Goal: Obtain resource: Obtain resource

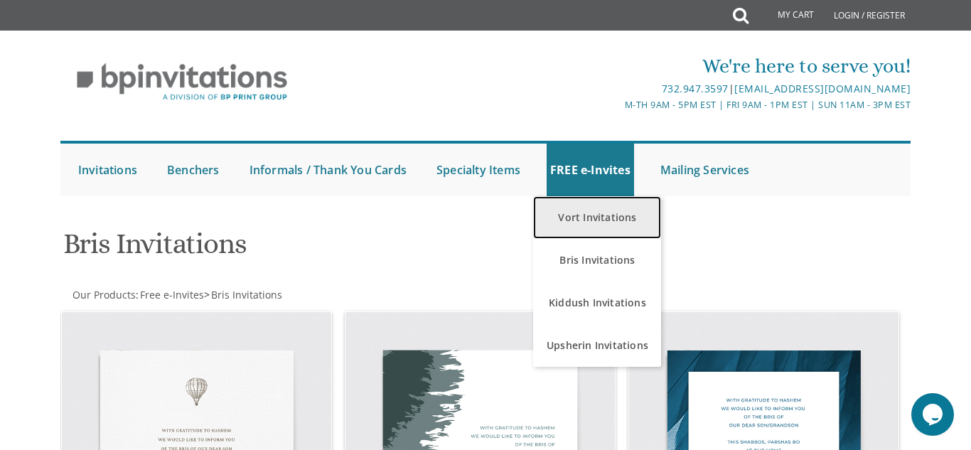
click at [592, 219] on link "Vort Invitations" at bounding box center [597, 217] width 128 height 43
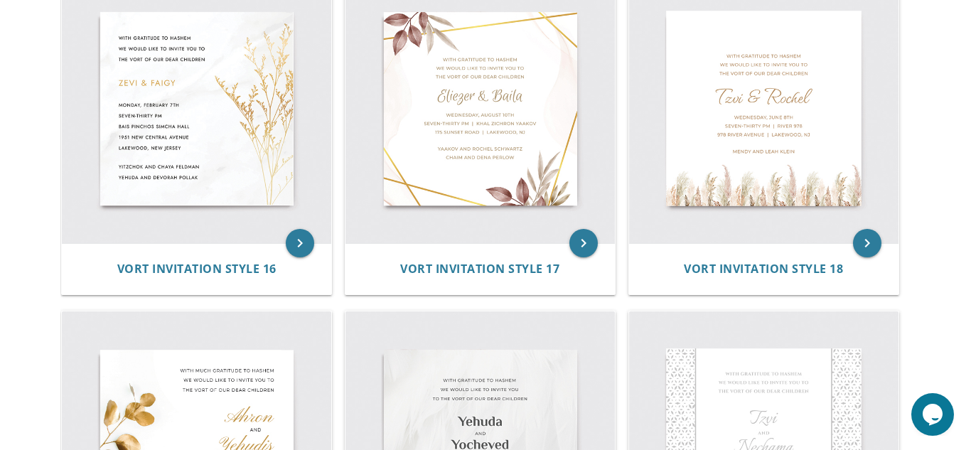
scroll to position [2018, 0]
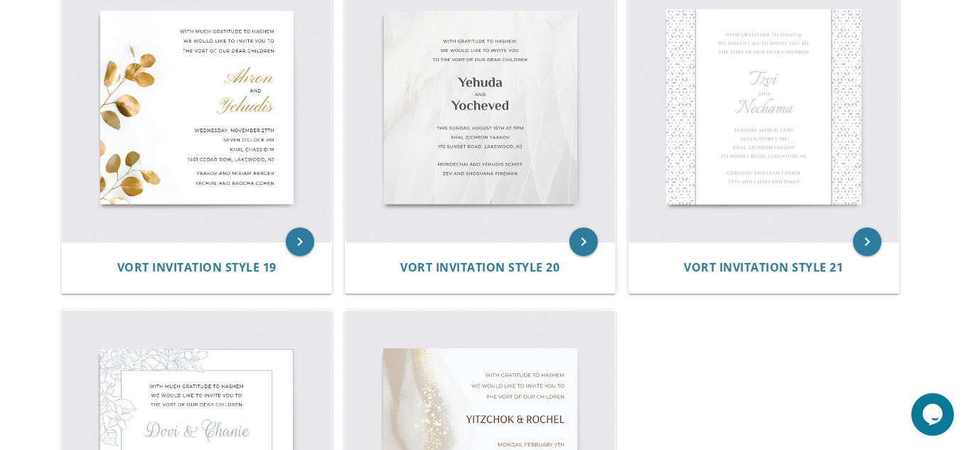
scroll to position [2377, 0]
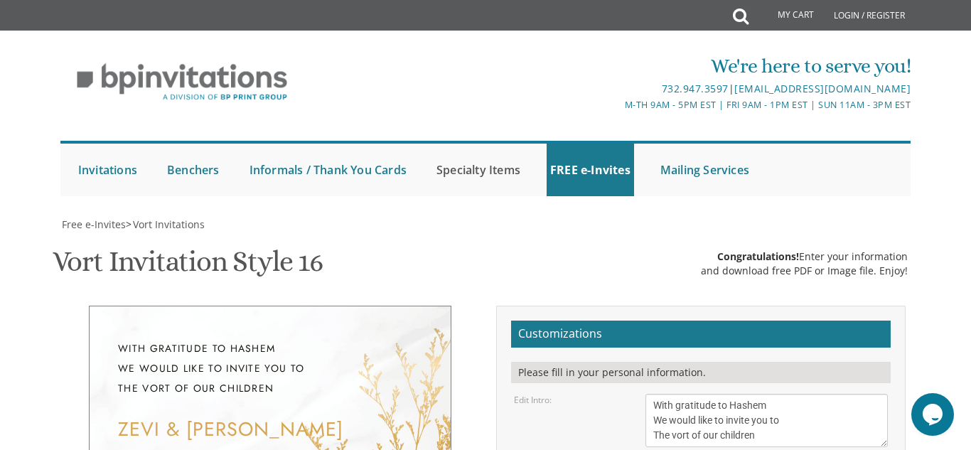
click at [490, 196] on link "Benchers" at bounding box center [483, 217] width 128 height 43
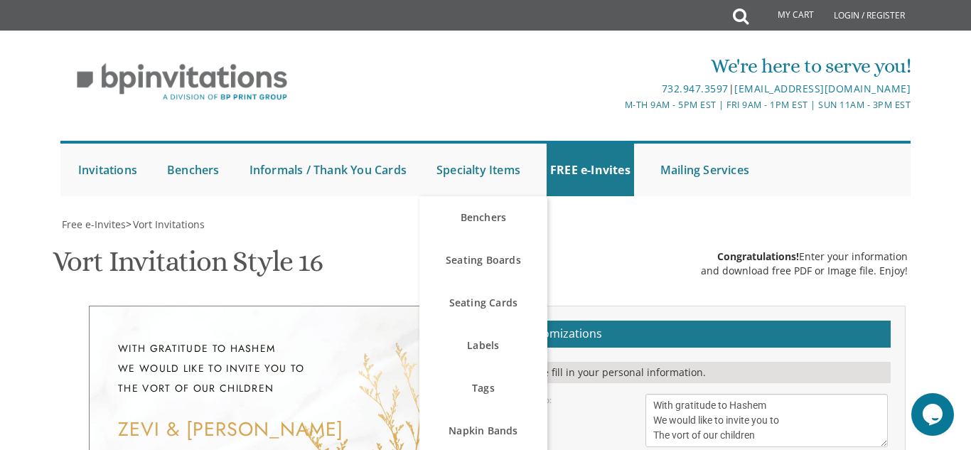
click at [936, 156] on div "We're here to serve you! 732.947.3597 | [EMAIL_ADDRESS][DOMAIN_NAME] M-Th 9am -…" at bounding box center [485, 121] width 971 height 166
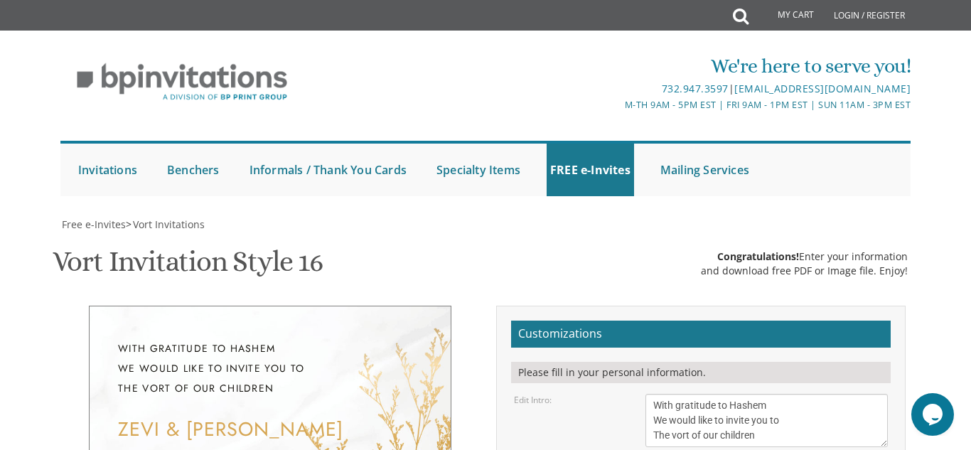
scroll to position [256, 0]
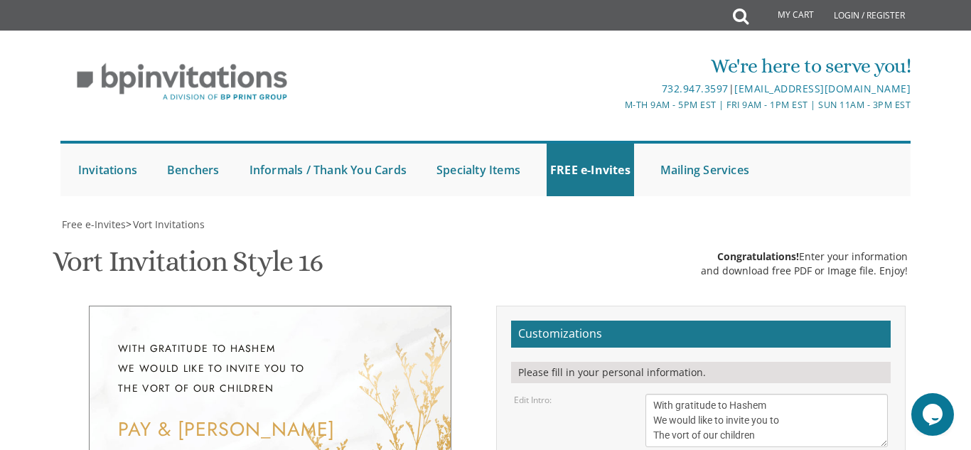
type textarea "Paysach & [PERSON_NAME]"
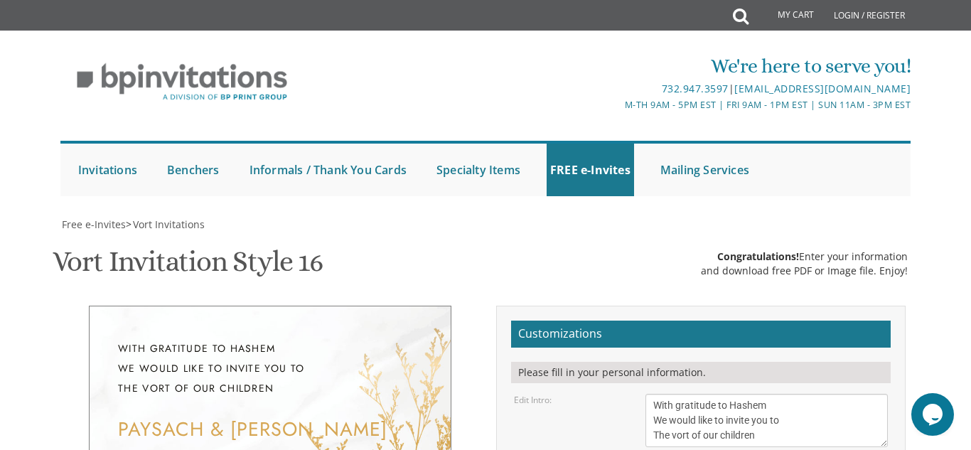
type textarea "[DATE] Six-thirty PM [PERSON_NAME][GEOGRAPHIC_DATA][PERSON_NAME] [STREET_ADDRES…"
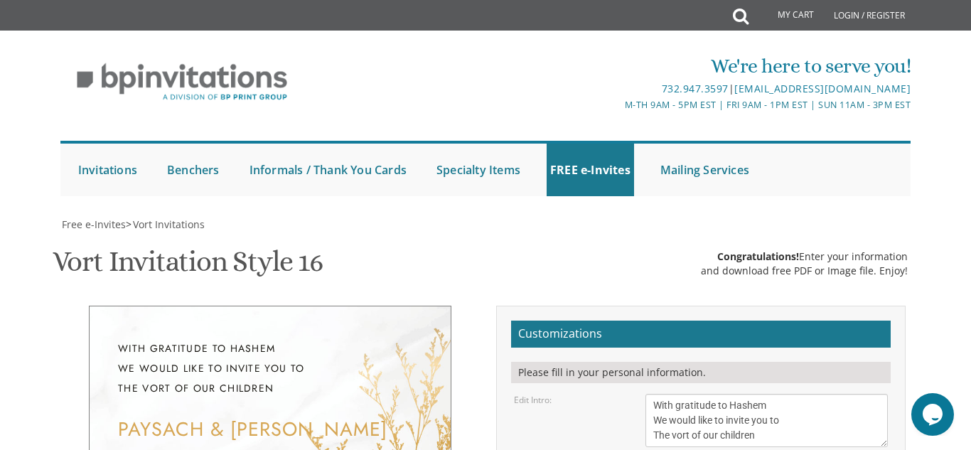
drag, startPoint x: 778, startPoint y: 323, endPoint x: 619, endPoint y: 296, distance: 160.8
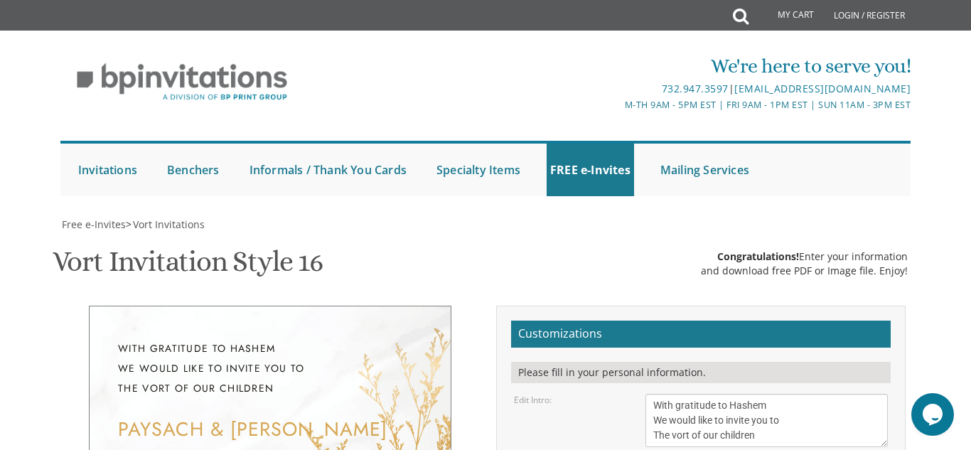
type textarea "[PERSON_NAME] and [PERSON_NAME] [PERSON_NAME] and [PERSON_NAME]"
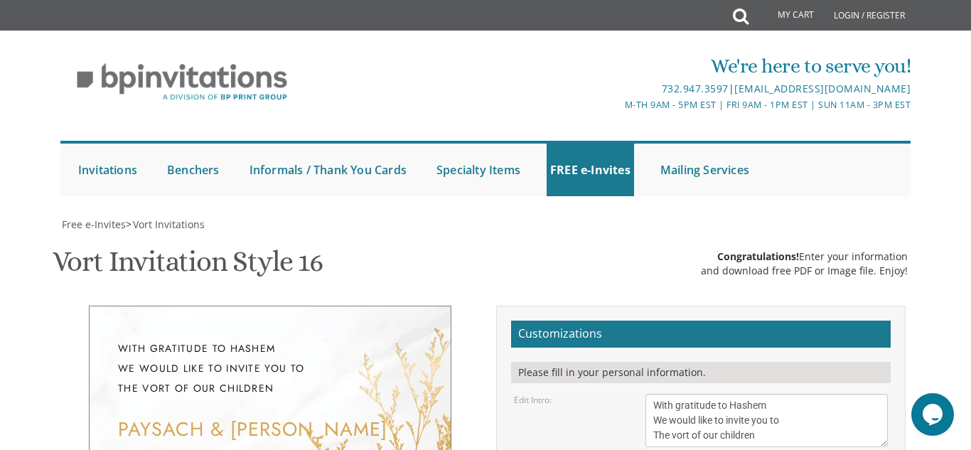
scroll to position [256, 0]
click at [676, 394] on textarea "With gratitude to Hashem We would like to invite you to The vort of our children" at bounding box center [767, 420] width 242 height 53
click at [693, 394] on textarea "With gratitude to Hashem We would like to invite you to The vort of our children" at bounding box center [767, 420] width 242 height 53
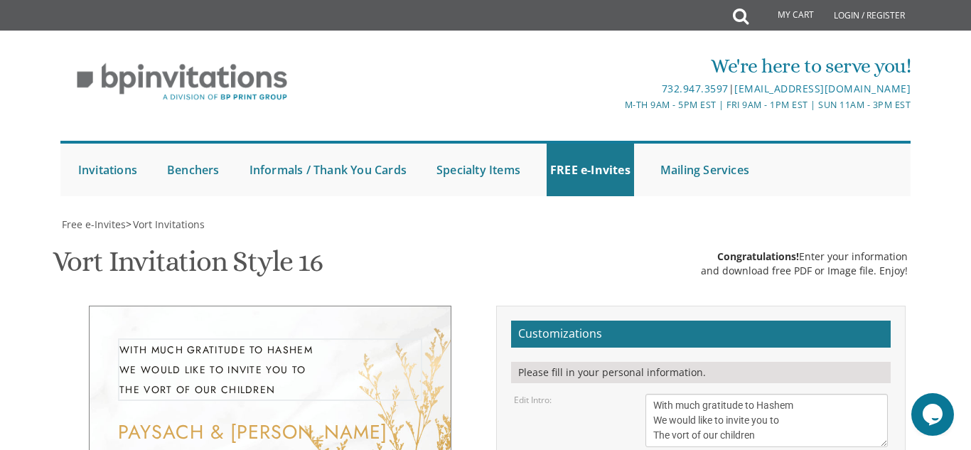
click at [860, 394] on textarea "With gratitude to Hashem We would like to invite you to The vort of our children" at bounding box center [767, 420] width 242 height 53
click at [684, 394] on textarea "With gratitude to Hashem We would like to invite you to The vort of our children" at bounding box center [767, 420] width 242 height 53
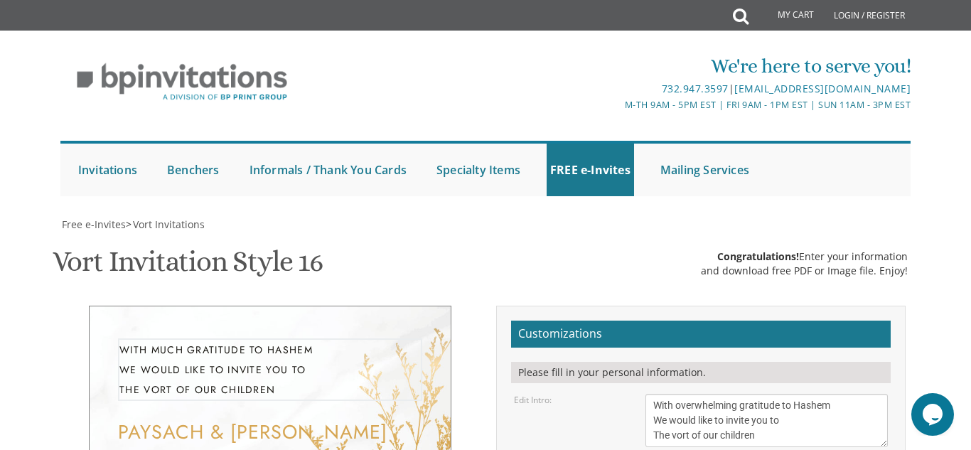
click at [697, 394] on textarea "With gratitude to Hashem We would like to invite you to The vort of our children" at bounding box center [767, 420] width 242 height 53
type textarea "With much gratitude to Hashem We would like to invite you to The vort of our ch…"
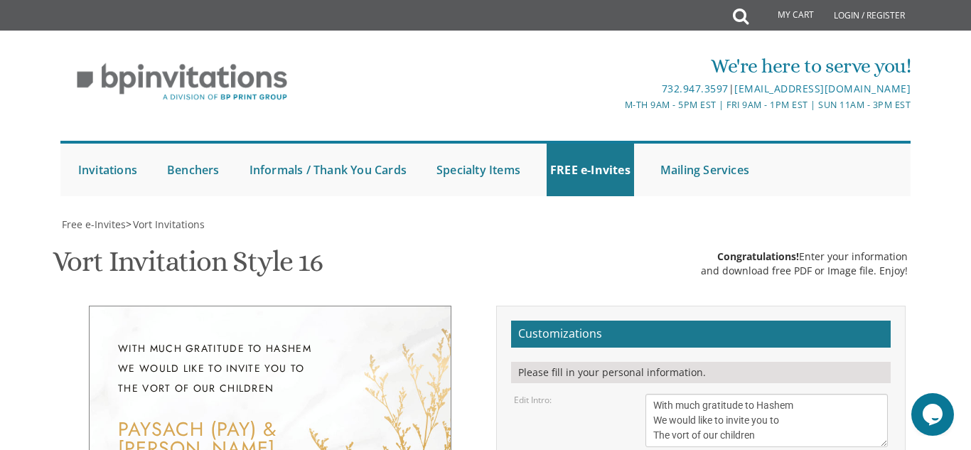
type textarea "Paysach & [PERSON_NAME]"
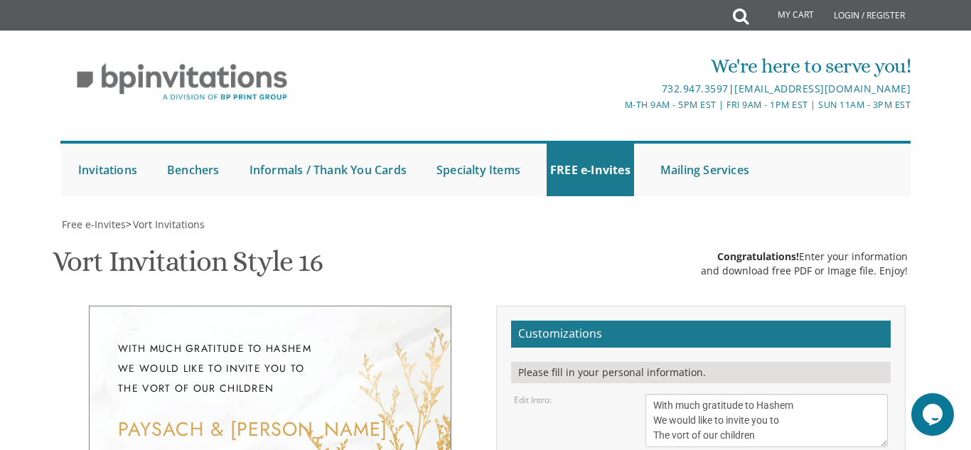
scroll to position [398, 0]
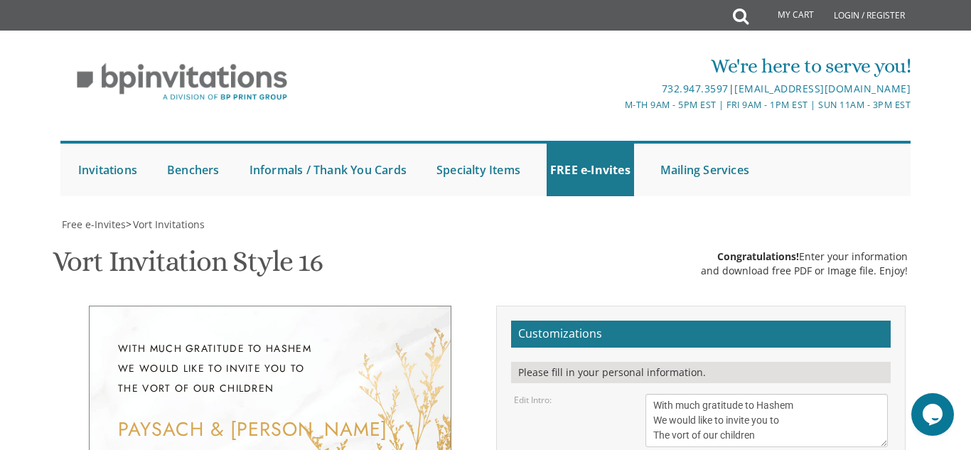
type input "[EMAIL_ADDRESS][DOMAIN_NAME]"
